Goal: Transaction & Acquisition: Purchase product/service

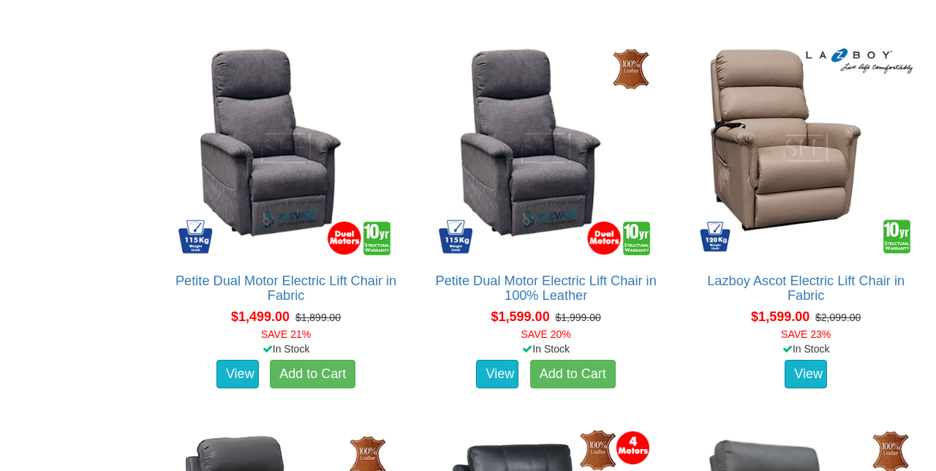
scroll to position [1329, 0]
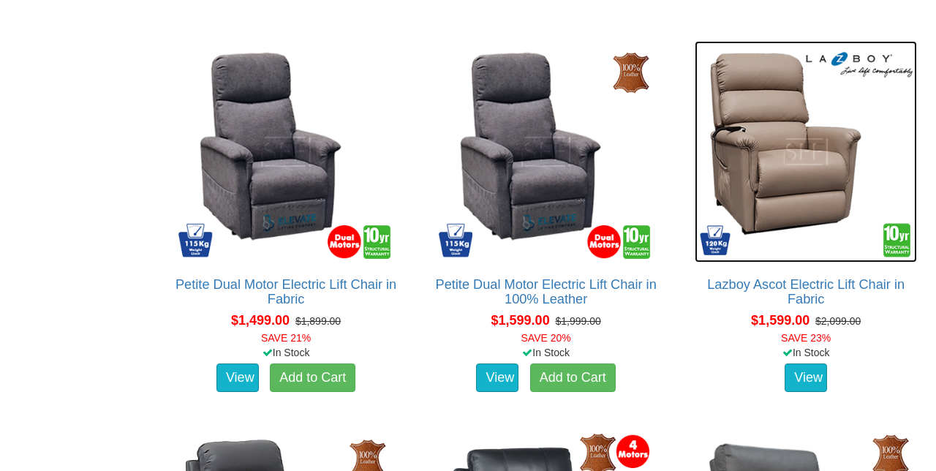
click at [775, 172] on img at bounding box center [806, 152] width 222 height 222
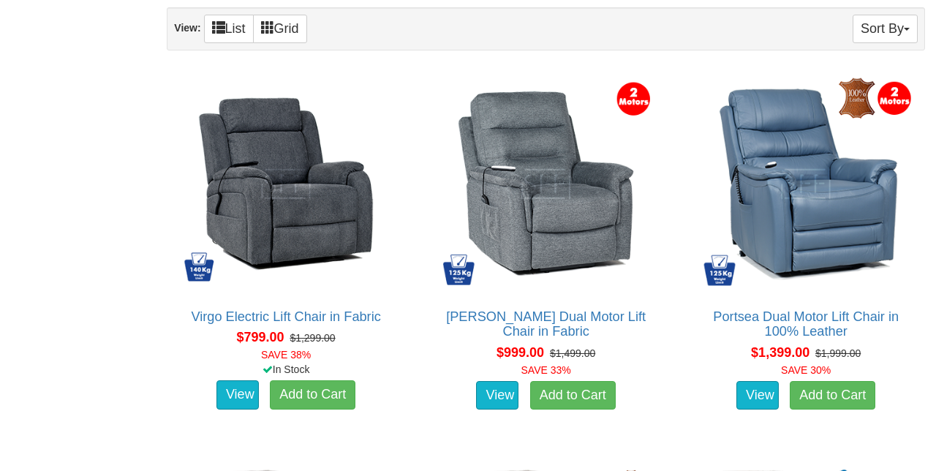
scroll to position [910, 0]
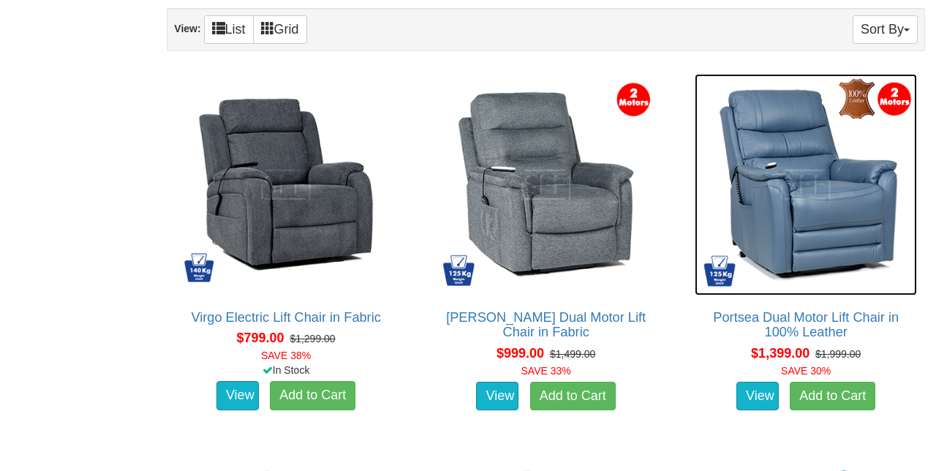
click at [853, 224] on img at bounding box center [806, 185] width 222 height 222
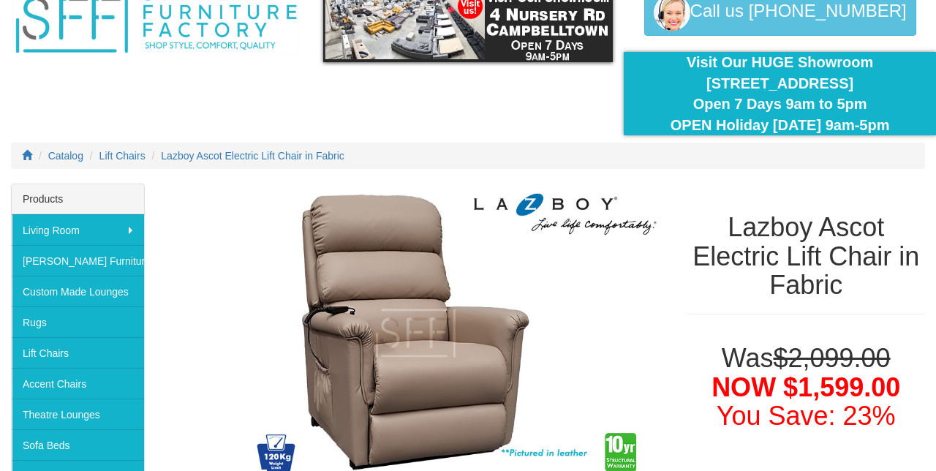
scroll to position [75, 0]
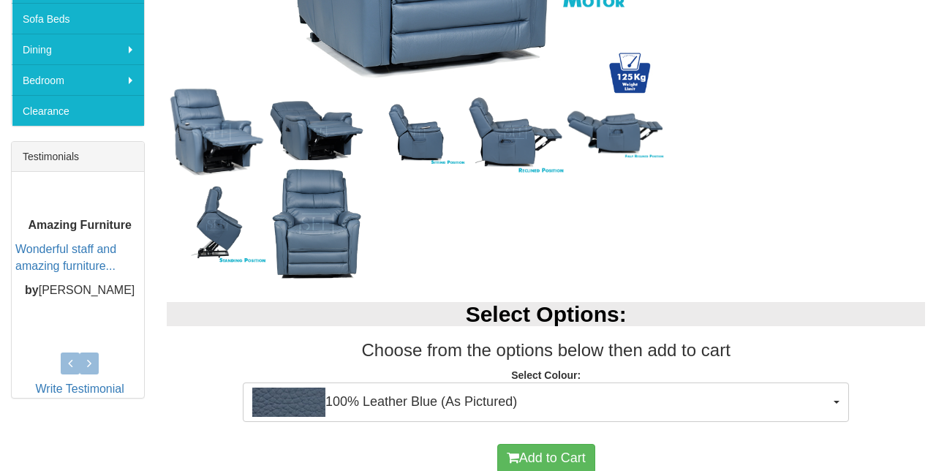
scroll to position [502, 0]
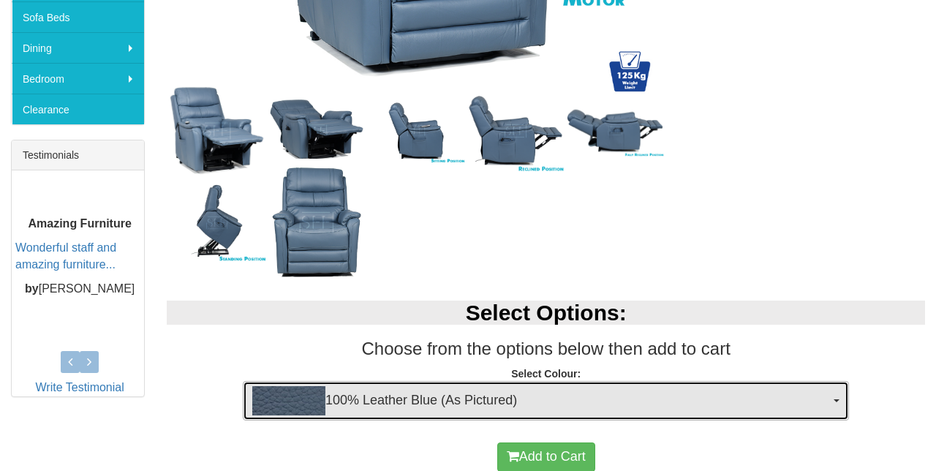
click at [825, 410] on span "100% Leather Blue (As Pictured)" at bounding box center [541, 400] width 578 height 29
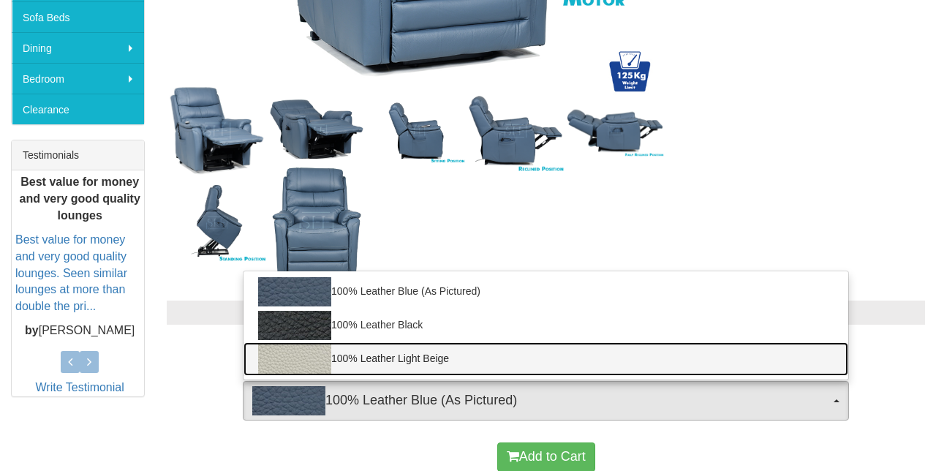
click at [294, 357] on img at bounding box center [294, 358] width 73 height 29
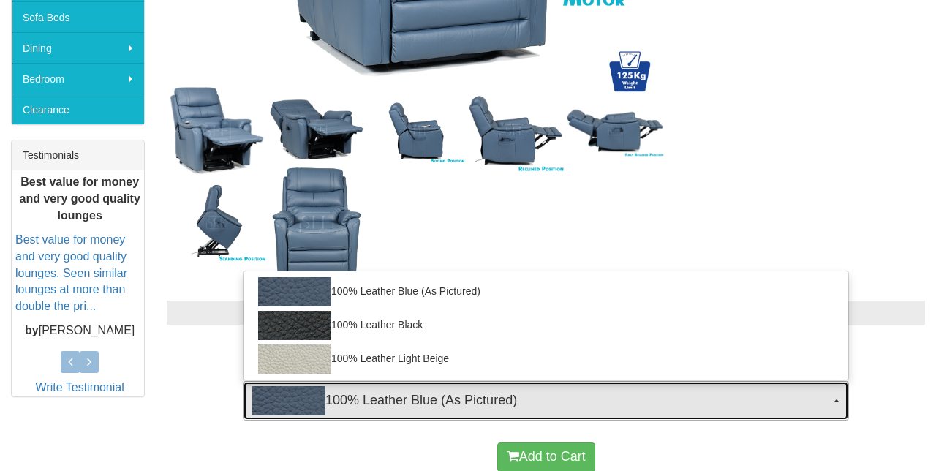
select select "1940"
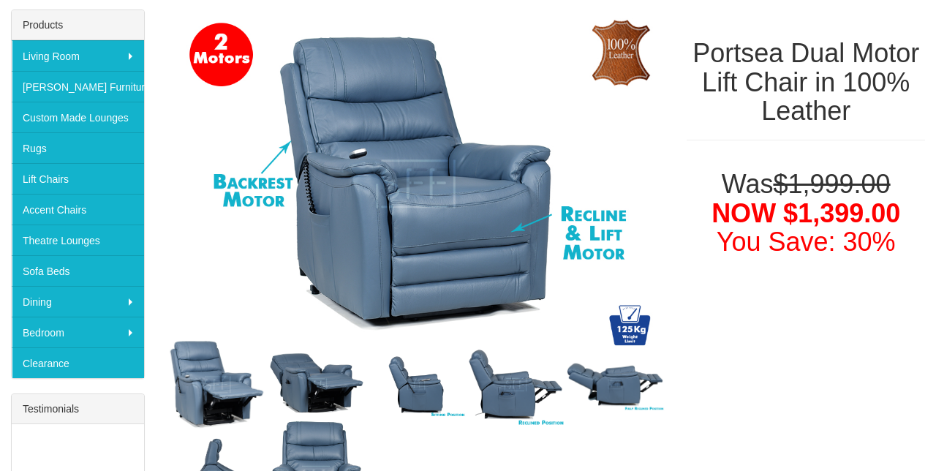
scroll to position [247, 0]
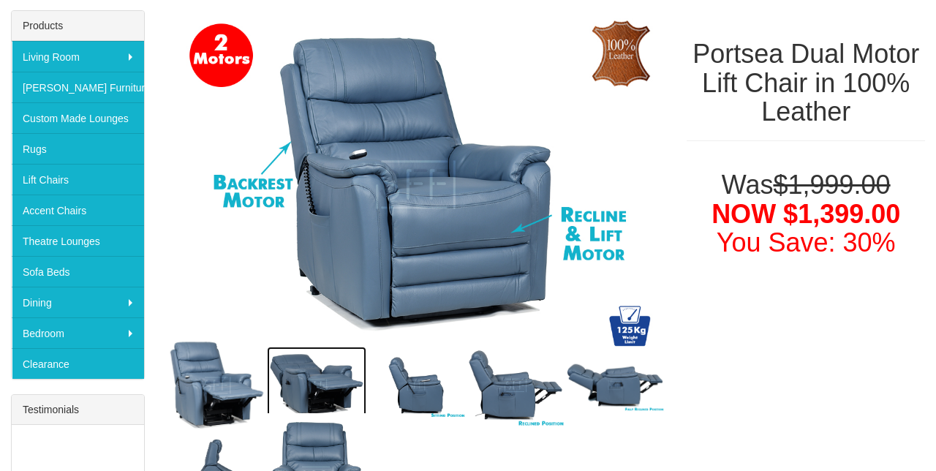
click at [322, 387] on img at bounding box center [316, 386] width 99 height 78
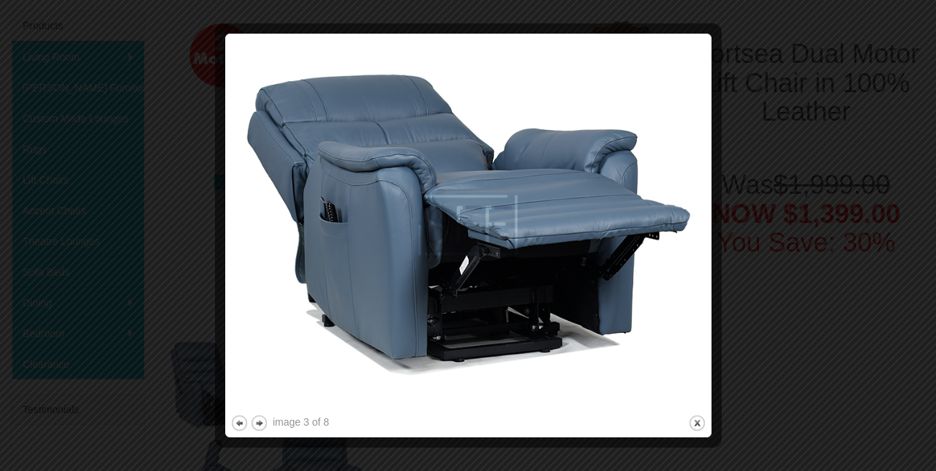
click at [690, 423] on button "close" at bounding box center [697, 423] width 18 height 18
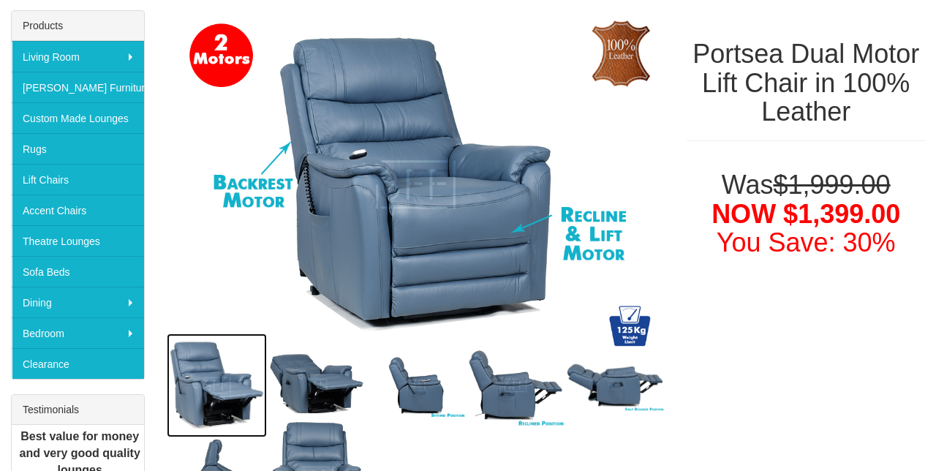
click at [200, 379] on img at bounding box center [216, 385] width 99 height 104
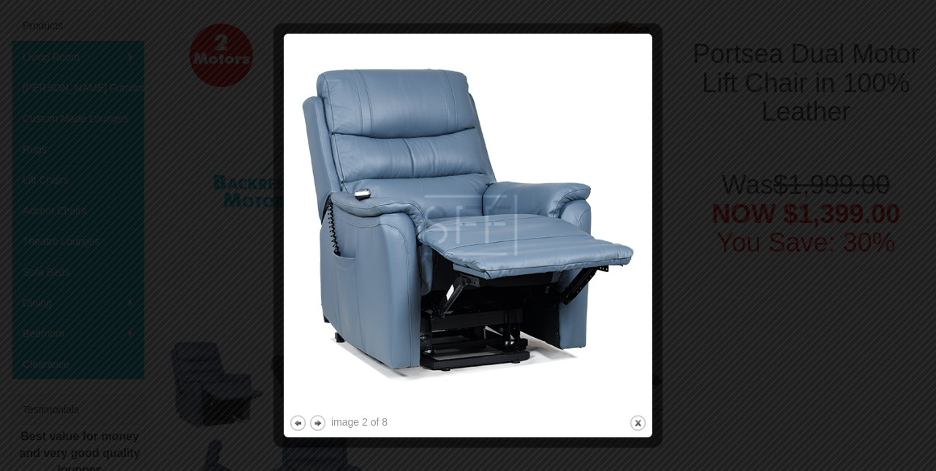
click at [643, 420] on button "close" at bounding box center [638, 423] width 18 height 18
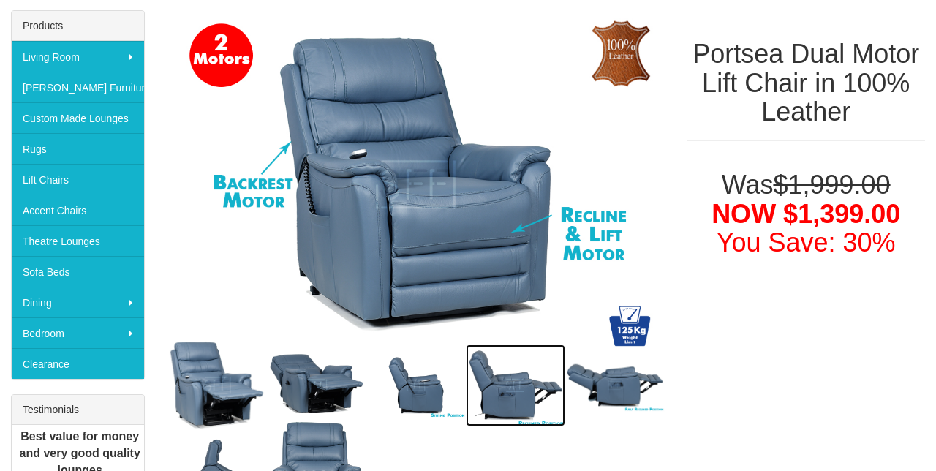
click at [526, 387] on img at bounding box center [515, 385] width 99 height 83
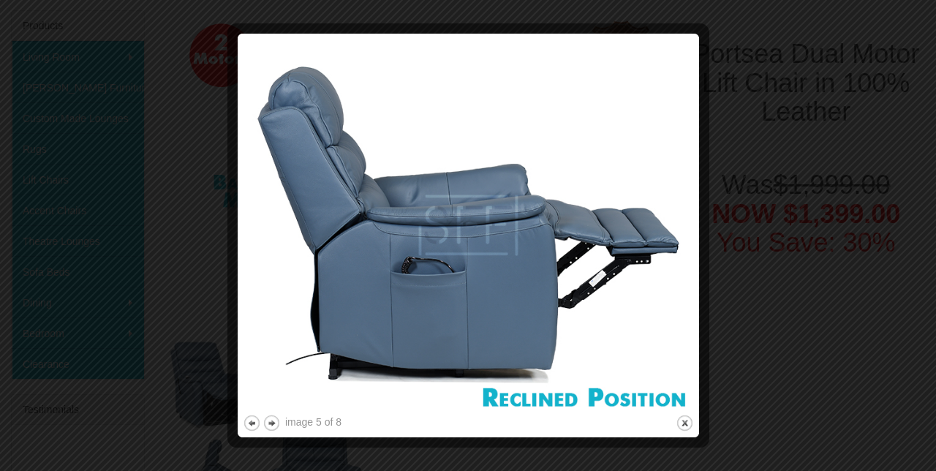
click at [277, 425] on button "next" at bounding box center [272, 423] width 18 height 18
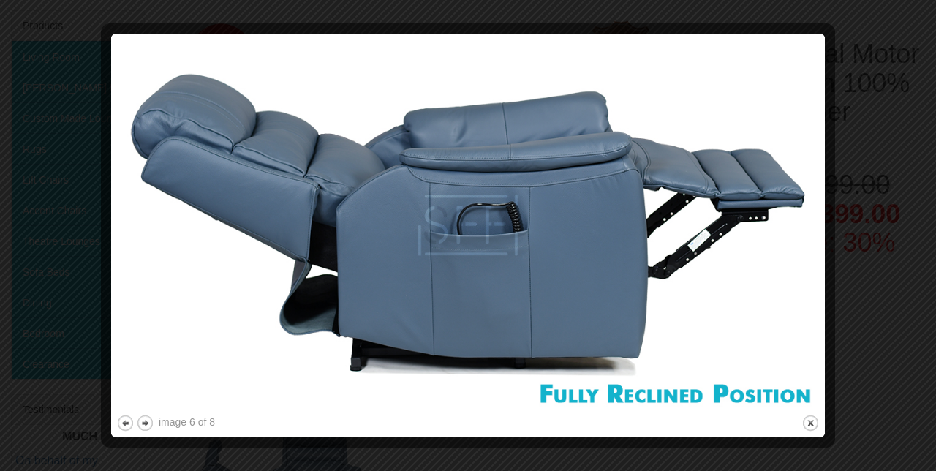
click at [816, 418] on button "close" at bounding box center [810, 423] width 18 height 18
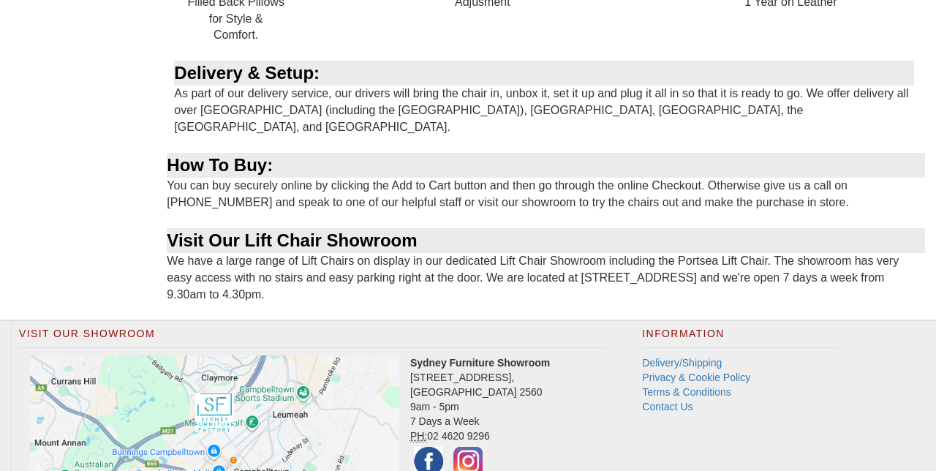
scroll to position [1897, 0]
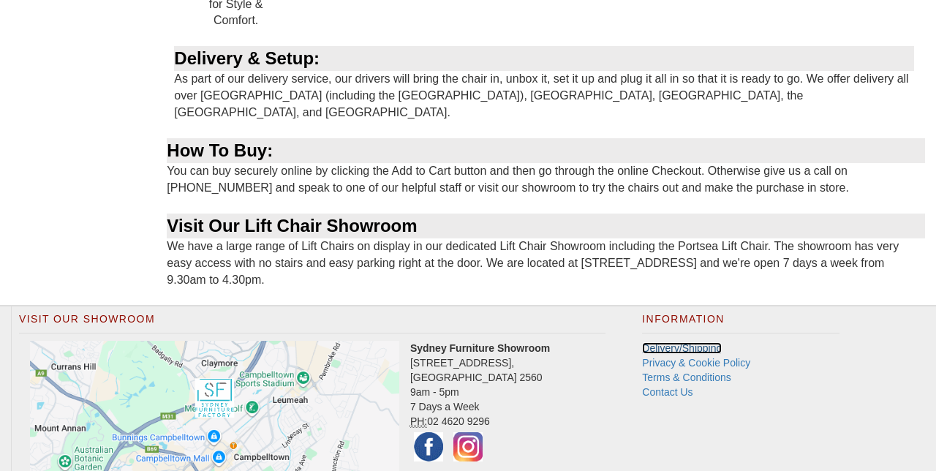
click at [699, 342] on link "Delivery/Shipping" at bounding box center [682, 348] width 80 height 12
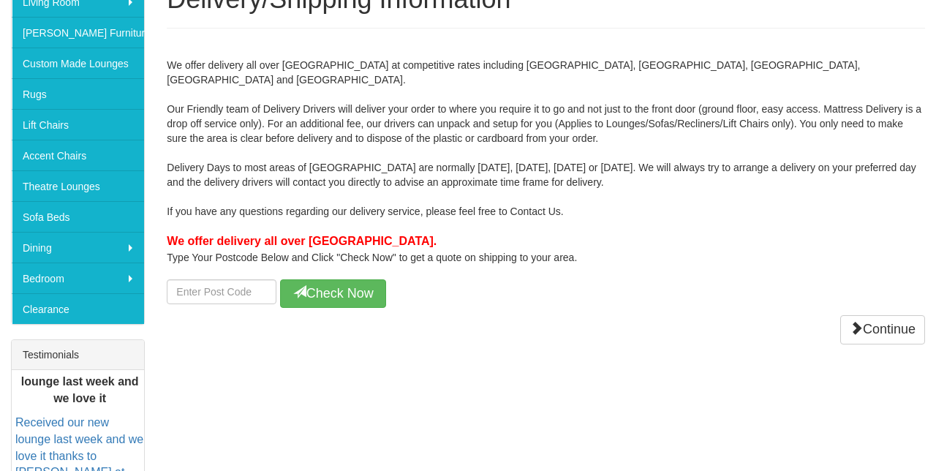
scroll to position [303, 0]
click at [217, 279] on input "number" at bounding box center [222, 291] width 110 height 25
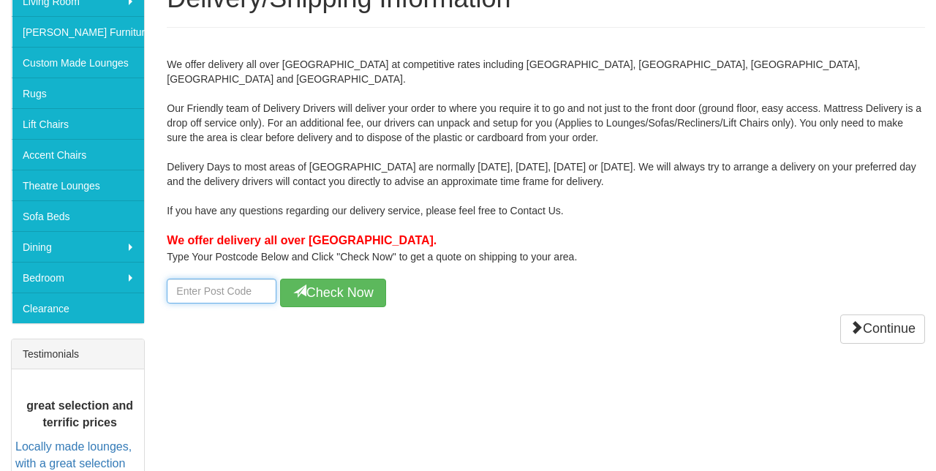
type input "2527"
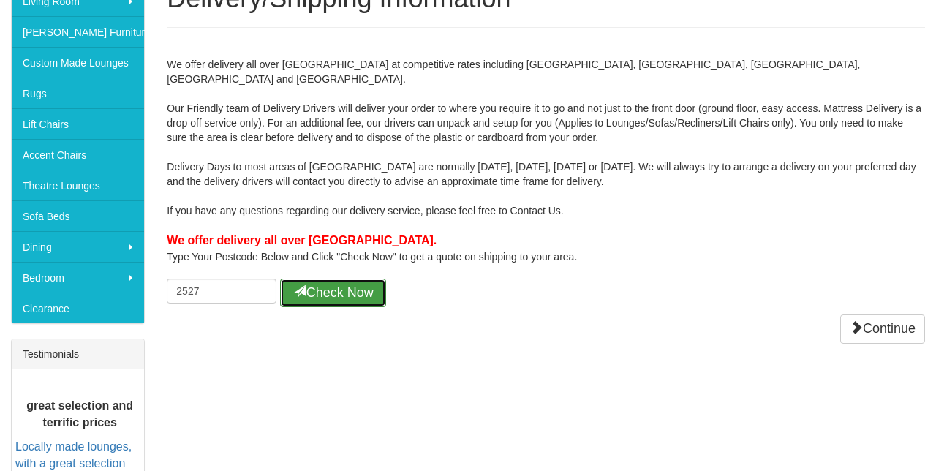
click at [347, 279] on button "Check Now" at bounding box center [333, 293] width 106 height 29
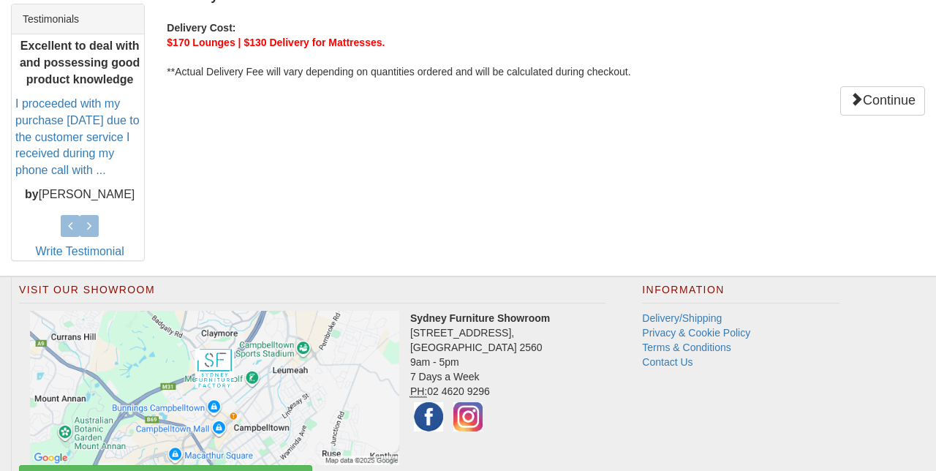
scroll to position [689, 0]
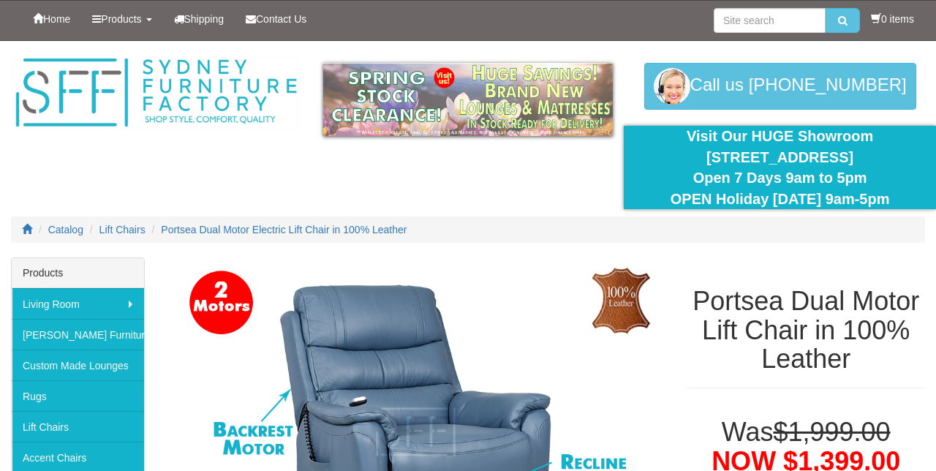
select select "1940"
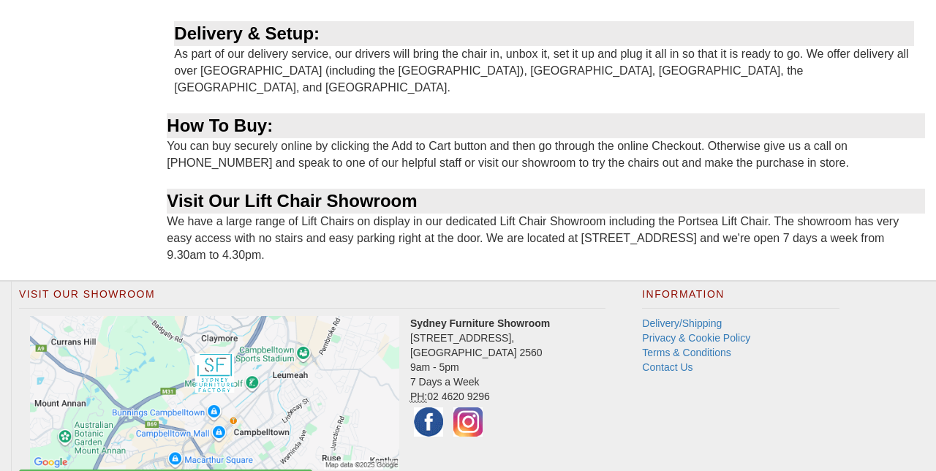
select select "1940"
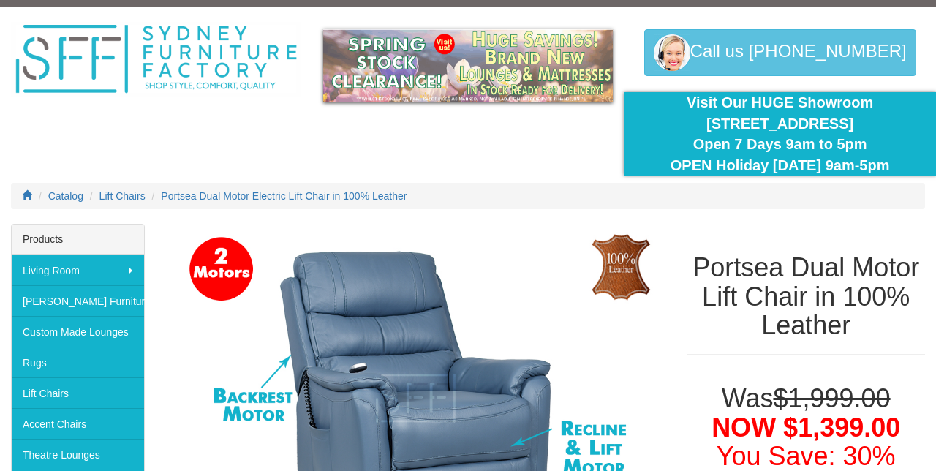
scroll to position [0, 0]
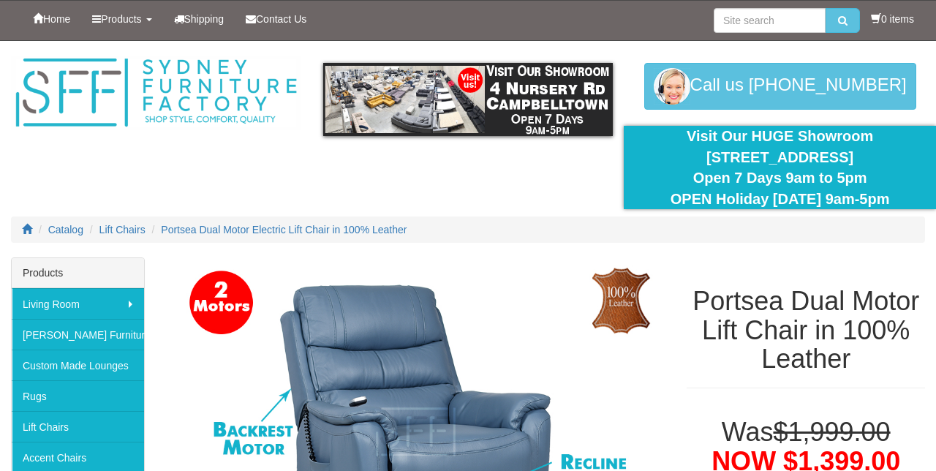
click at [899, 16] on li "0 items" at bounding box center [892, 19] width 43 height 15
